Goal: Transaction & Acquisition: Obtain resource

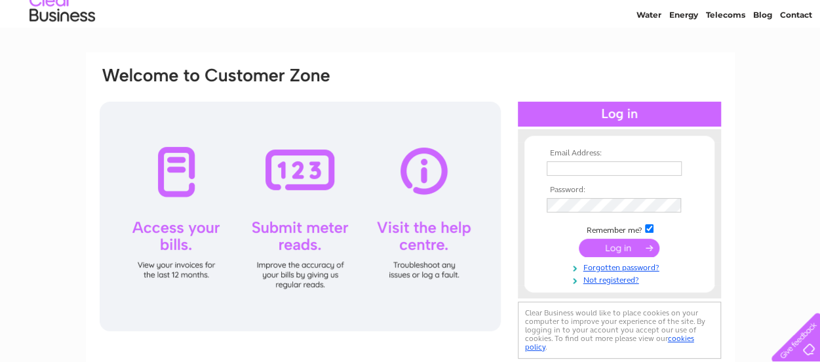
scroll to position [66, 0]
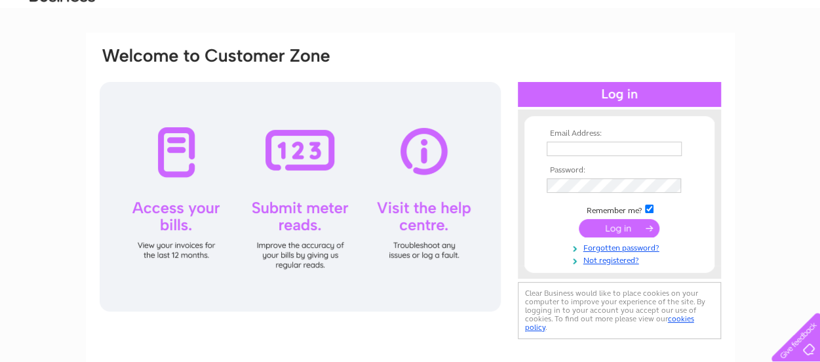
click at [590, 150] on input "text" at bounding box center [614, 149] width 135 height 14
click at [784, 113] on div "Email Address: Password:" at bounding box center [410, 328] width 820 height 591
click at [579, 149] on input "text" at bounding box center [614, 149] width 135 height 14
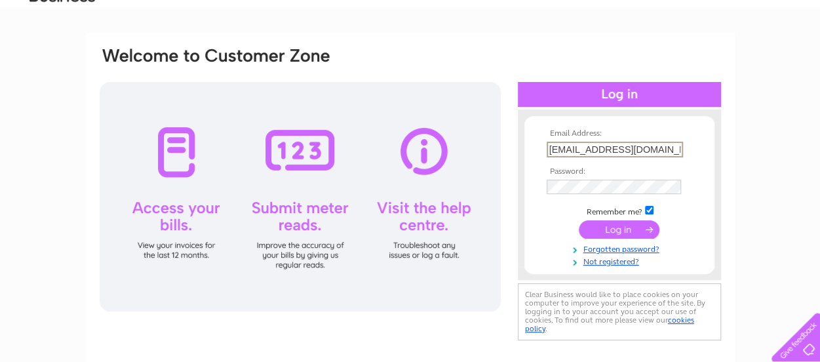
type input "ellonmensshed@gmail.com"
click at [596, 228] on input "submit" at bounding box center [619, 230] width 81 height 18
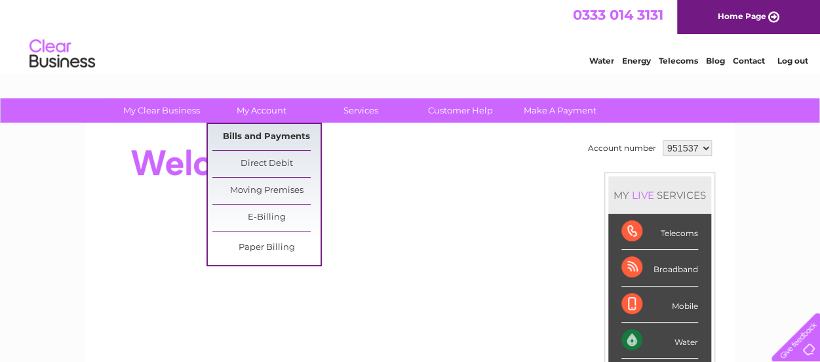
click at [273, 140] on link "Bills and Payments" at bounding box center [266, 137] width 108 height 26
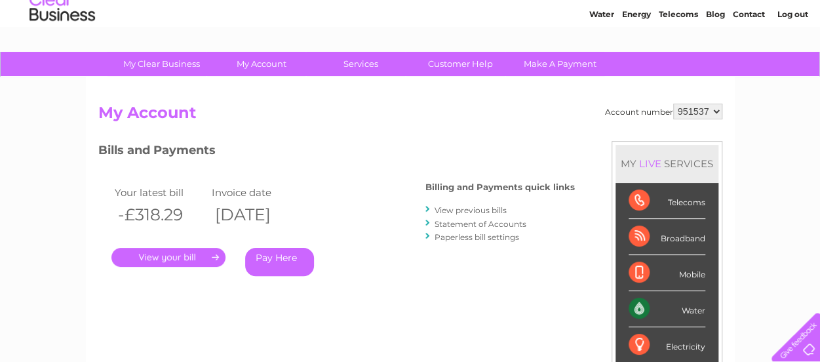
scroll to position [66, 0]
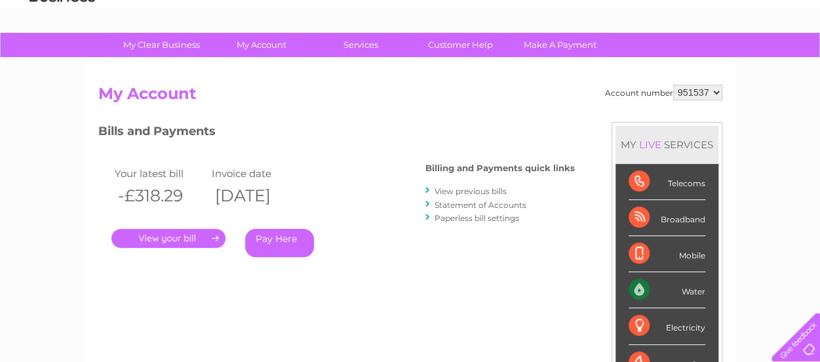
click at [170, 237] on link "." at bounding box center [168, 238] width 114 height 19
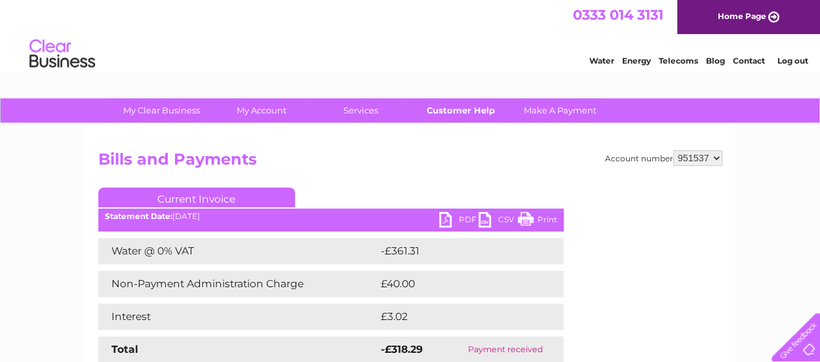
click at [456, 108] on link "Customer Help" at bounding box center [460, 110] width 108 height 24
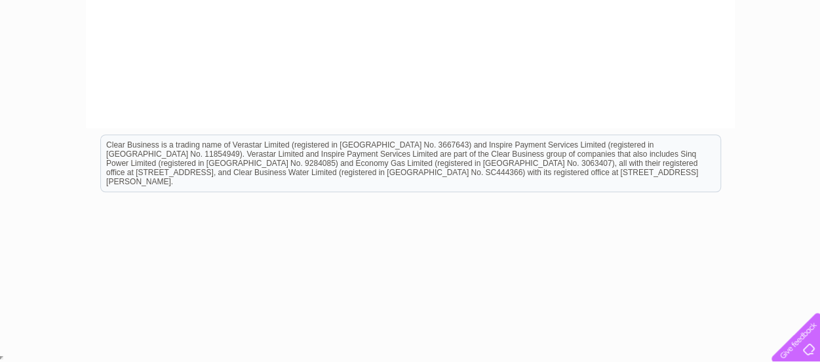
scroll to position [35, 0]
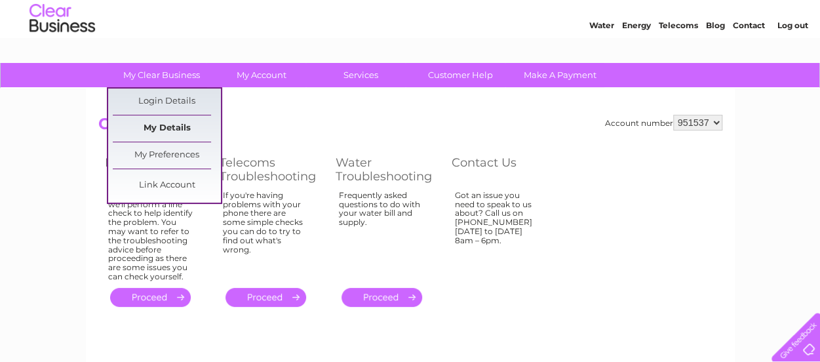
click at [160, 131] on link "My Details" at bounding box center [167, 128] width 108 height 26
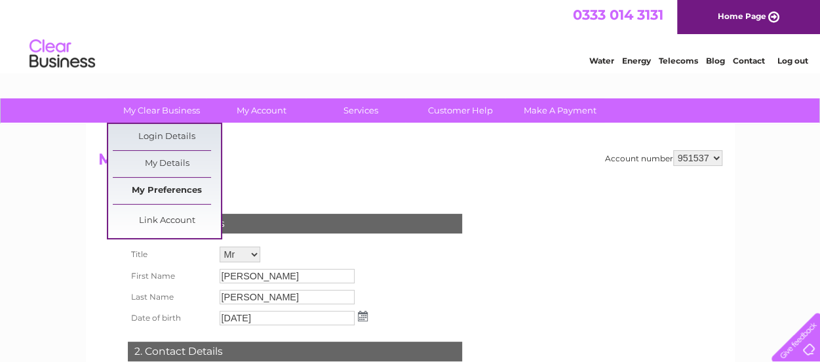
click at [165, 188] on link "My Preferences" at bounding box center [167, 191] width 108 height 26
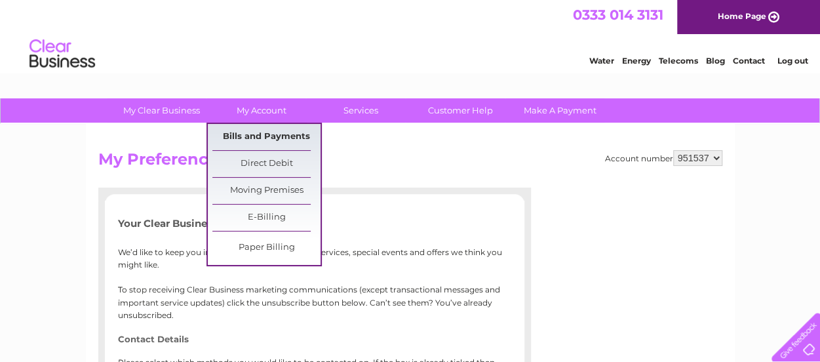
click at [258, 137] on link "Bills and Payments" at bounding box center [266, 137] width 108 height 26
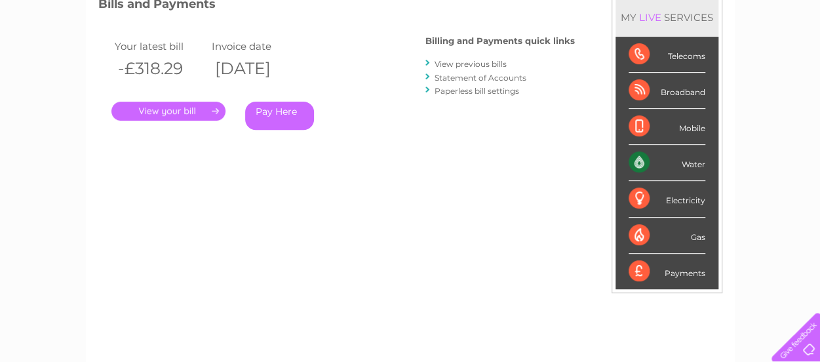
scroll to position [197, 0]
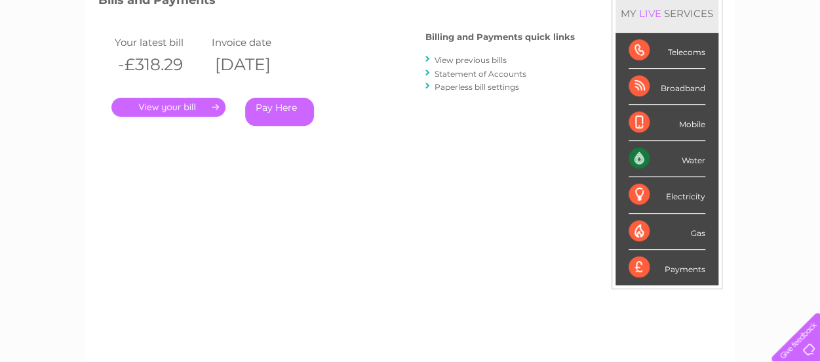
click at [472, 58] on link "View previous bills" at bounding box center [470, 60] width 72 height 10
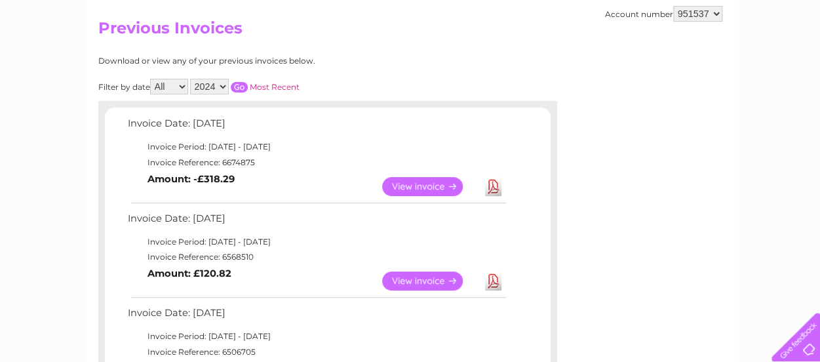
scroll to position [66, 0]
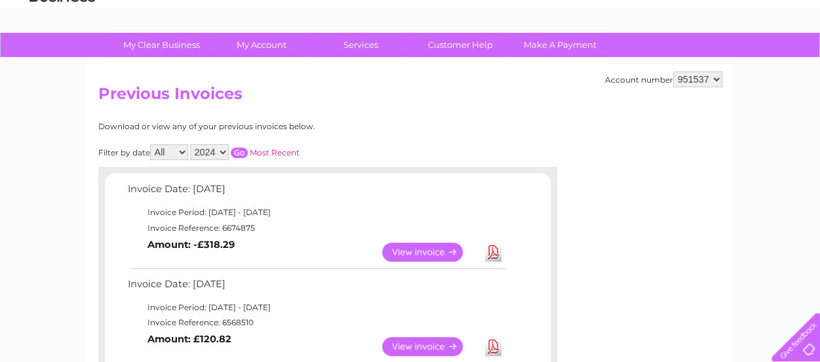
click at [220, 147] on select "2024" at bounding box center [209, 152] width 39 height 16
click at [334, 146] on div "Filter by date All May June [DATE] Most Recent" at bounding box center [270, 152] width 344 height 16
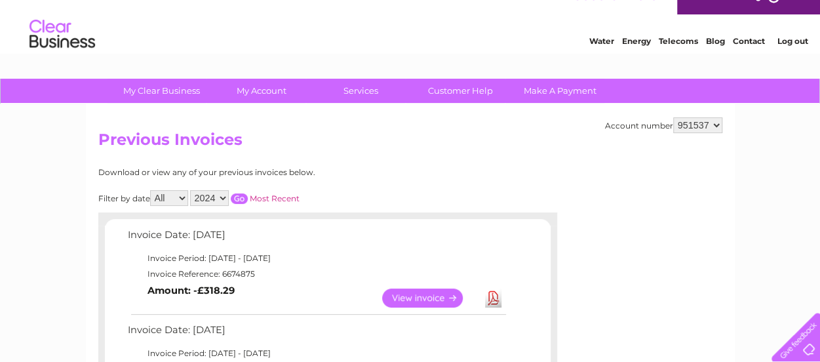
scroll to position [0, 0]
